Goal: Information Seeking & Learning: Find specific fact

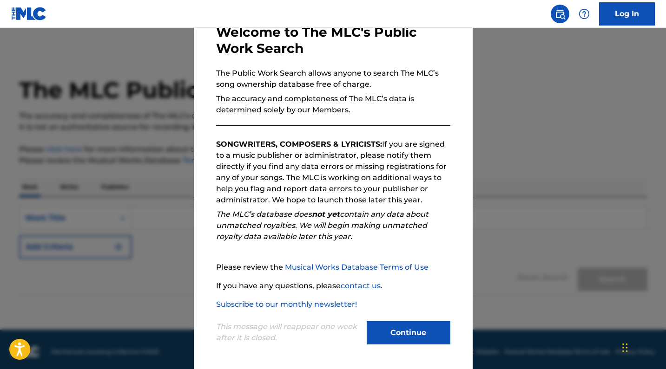
click at [395, 329] on button "Continue" at bounding box center [409, 333] width 84 height 23
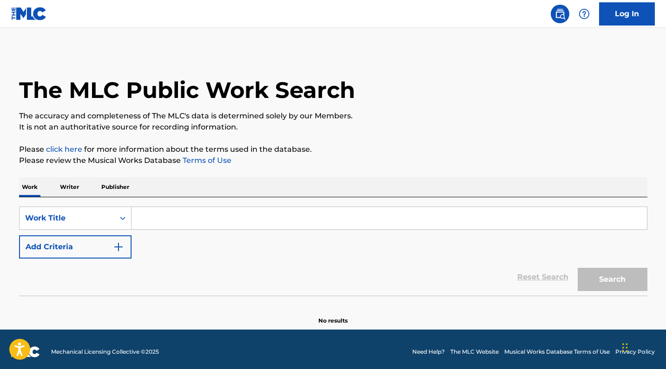
click at [144, 212] on input "Search Form" at bounding box center [388, 218] width 515 height 22
paste input "MAKE A TOAST"
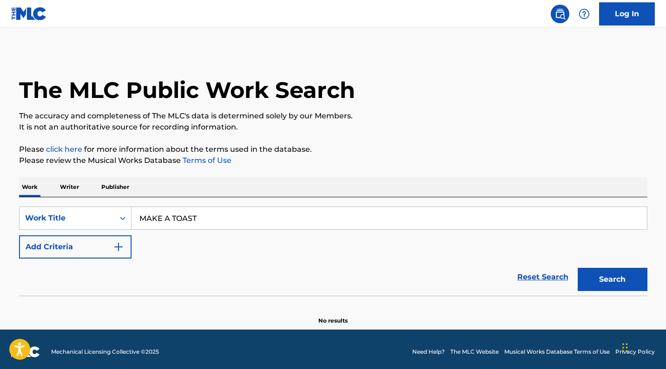
type input "MAKE A TOAST"
click at [79, 246] on button "Add Criteria" at bounding box center [75, 247] width 112 height 23
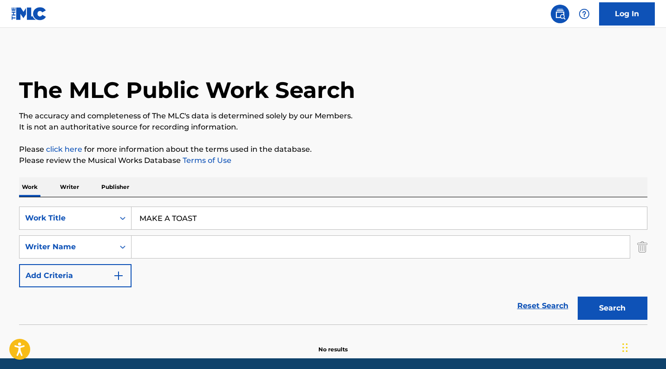
click at [141, 255] on input "Search Form" at bounding box center [380, 247] width 498 height 22
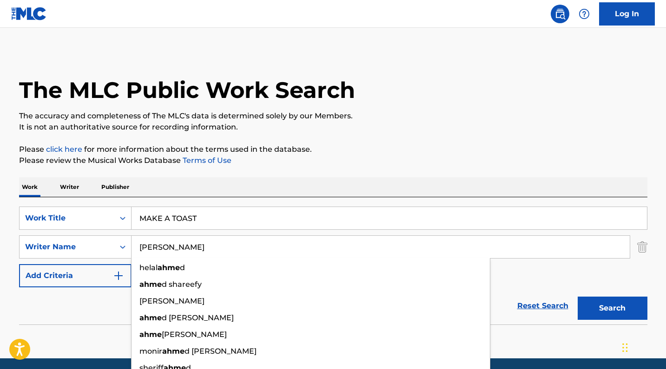
type input "[PERSON_NAME]"
click at [612, 309] on button "Search" at bounding box center [613, 308] width 70 height 23
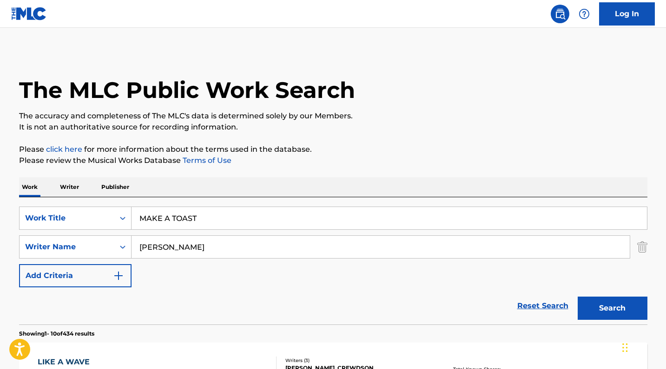
click at [167, 217] on input "MAKE A TOAST" at bounding box center [388, 218] width 515 height 22
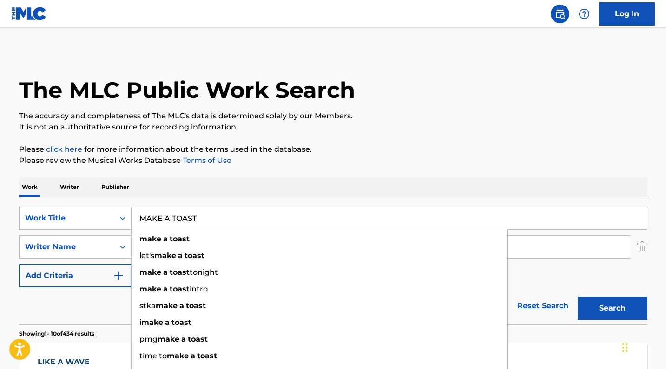
click at [167, 217] on input "MAKE A TOAST" at bounding box center [388, 218] width 515 height 22
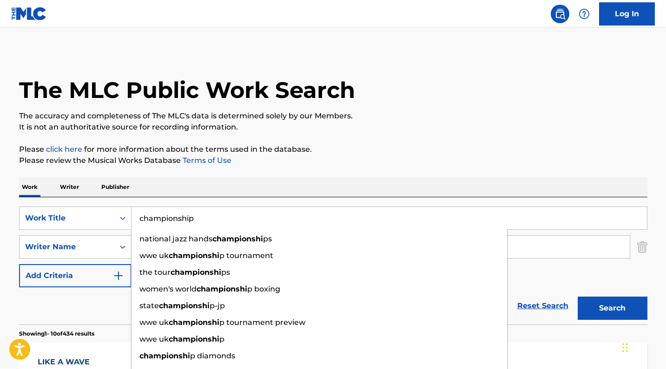
type input "championship"
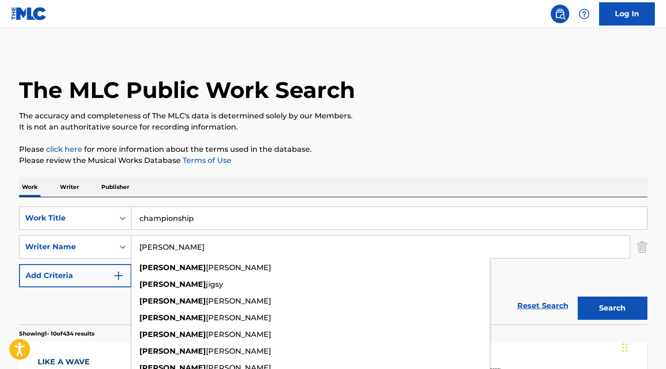
click at [612, 309] on button "Search" at bounding box center [613, 308] width 70 height 23
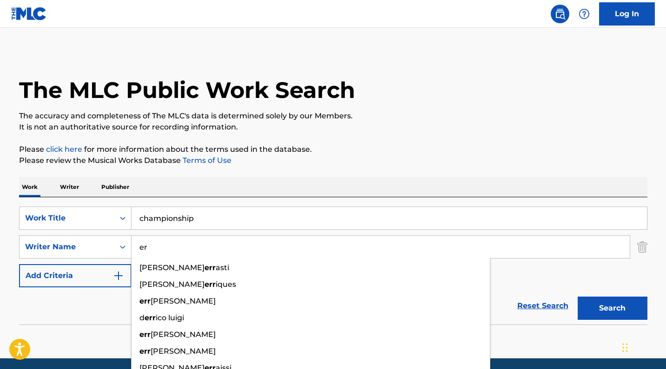
type input "e"
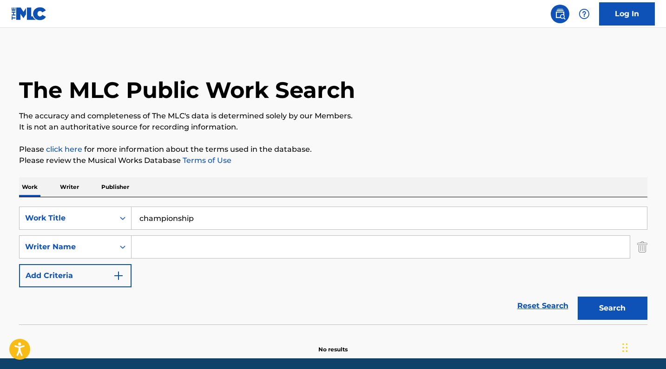
type input "e"
click at [257, 213] on input "championship" at bounding box center [388, 218] width 515 height 22
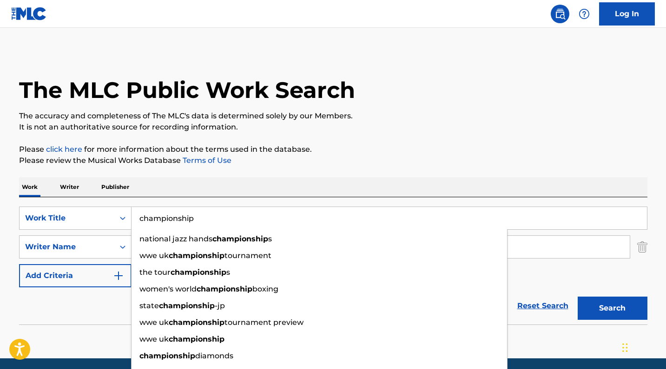
click at [257, 213] on input "championship" at bounding box center [388, 218] width 515 height 22
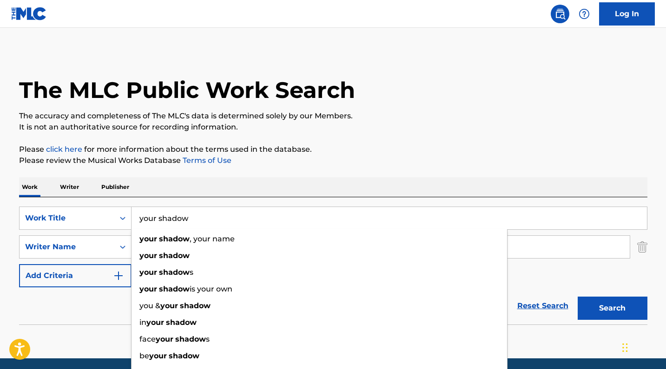
type input "your shadow"
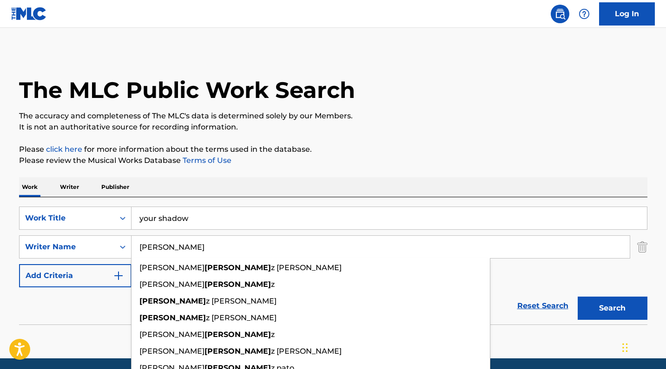
type input "[PERSON_NAME]"
click at [612, 309] on button "Search" at bounding box center [613, 308] width 70 height 23
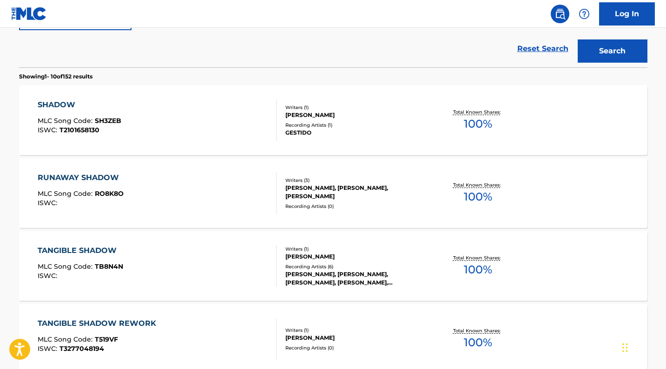
scroll to position [271, 0]
